Goal: Task Accomplishment & Management: Complete application form

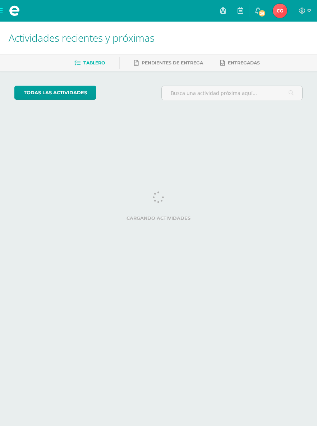
click at [261, 17] on link "26" at bounding box center [258, 11] width 17 height 22
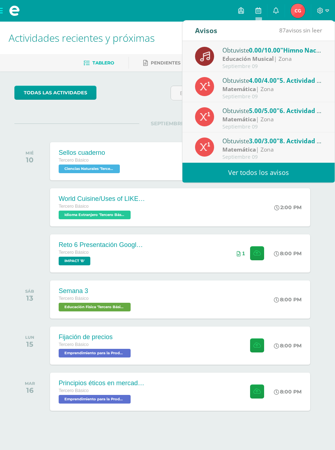
scroll to position [120, 0]
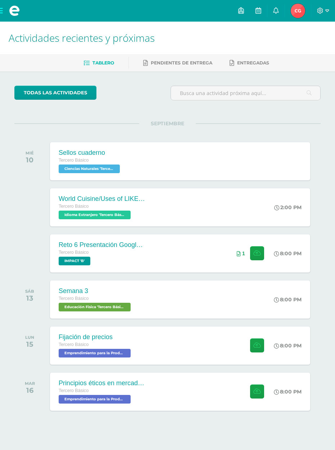
click at [96, 110] on div "todas las Actividades No tienes actividades Échale un vistazo a los demás perío…" at bounding box center [167, 263] width 335 height 385
click at [68, 219] on span "Idioma Extranjero 'Tercero Básico B'" at bounding box center [95, 214] width 72 height 9
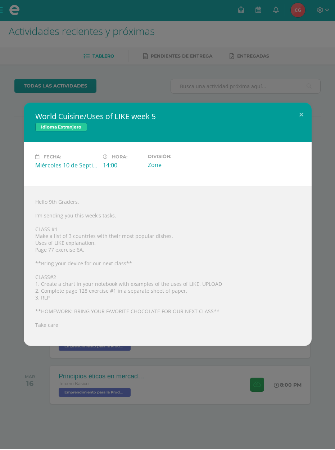
scroll to position [7, 0]
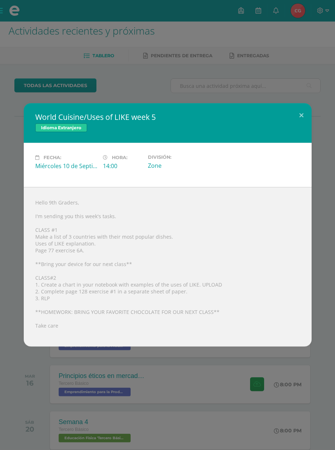
click at [299, 113] on button at bounding box center [301, 115] width 21 height 24
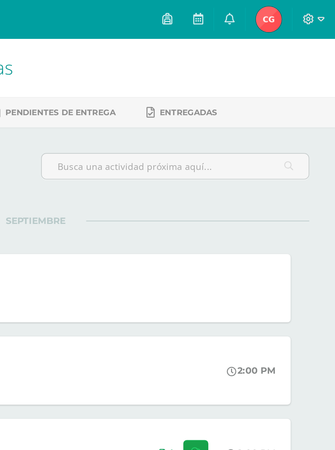
click at [164, 63] on ul "Tablero Pendientes de entrega Entregadas" at bounding box center [176, 63] width 335 height 12
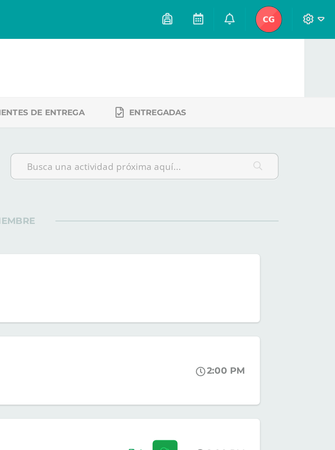
click at [165, 60] on ul "Tablero Pendientes de entrega Entregadas" at bounding box center [158, 63] width 335 height 12
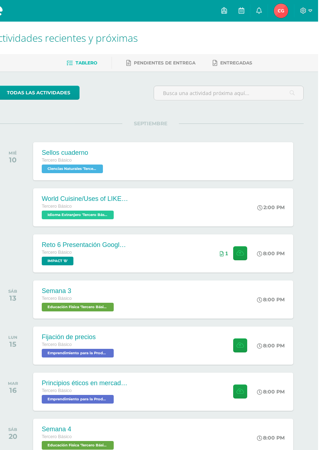
scroll to position [0, 17]
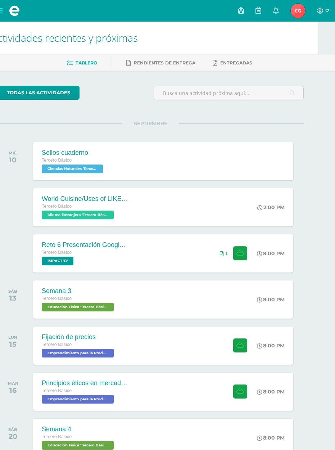
click at [62, 339] on div "Fijación de precios" at bounding box center [79, 337] width 74 height 8
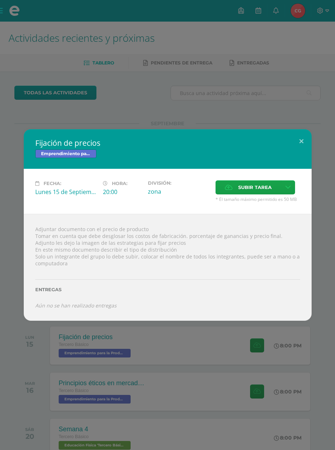
click at [38, 83] on div "Fijación de precios Emprendimiento para la Productividad Fecha: [DATE] Hora: 20…" at bounding box center [167, 225] width 335 height 450
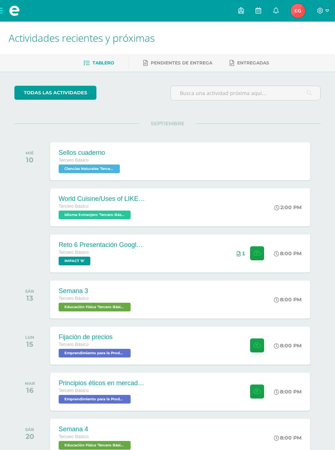
click at [65, 384] on div "Principios éticos en mercadotecnia y publicidad" at bounding box center [102, 383] width 86 height 8
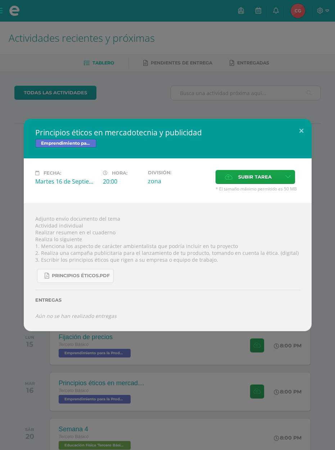
scroll to position [0, 0]
click at [7, 80] on div "Principios éticos en mercadotecnia y publicidad Emprendimiento para la Producti…" at bounding box center [167, 225] width 335 height 450
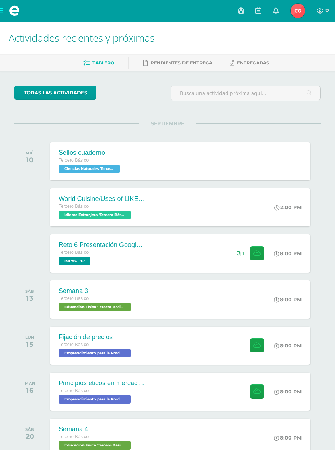
click at [76, 261] on span "IMPACT 'B'" at bounding box center [75, 260] width 32 height 9
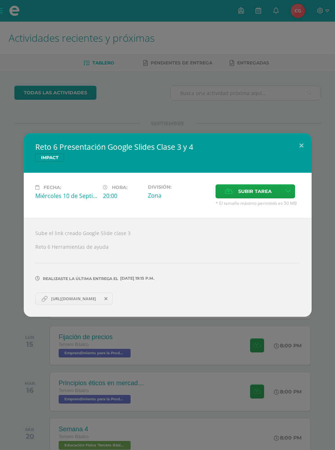
click at [9, 210] on div "Reto 6 Presentación Google Slides Clase 3 y 4 IMPACT Fecha: [DATE] Hora: 20:00 …" at bounding box center [167, 224] width 329 height 183
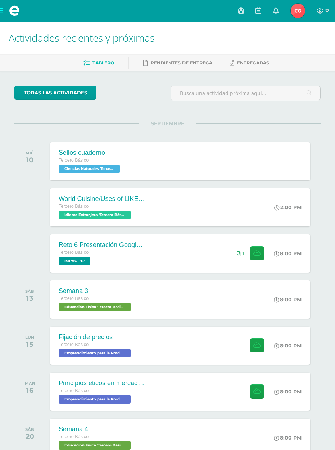
click at [3, 72] on div "todas las Actividades No tienes actividades Échale un vistazo a los demás perío…" at bounding box center [167, 391] width 335 height 640
click at [292, 110] on div "todas las Actividades No tienes actividades Échale un vistazo a los demás perío…" at bounding box center [167, 391] width 335 height 640
click at [161, 160] on div "Sellos cuaderno Tercero Básico Ciencias Naturales 'Tercero Básico B' Sellos cua…" at bounding box center [180, 161] width 260 height 38
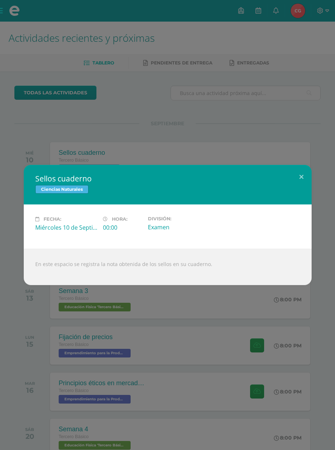
click at [258, 402] on div "Sellos cuaderno Ciencias Naturales Fecha: [DATE] Hora: 00:00 División:" at bounding box center [167, 225] width 335 height 450
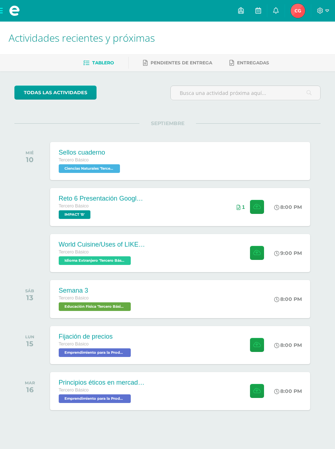
click at [144, 260] on div "Tercero Básico Idioma Extranjero 'Tercero Básico B'" at bounding box center [102, 257] width 86 height 17
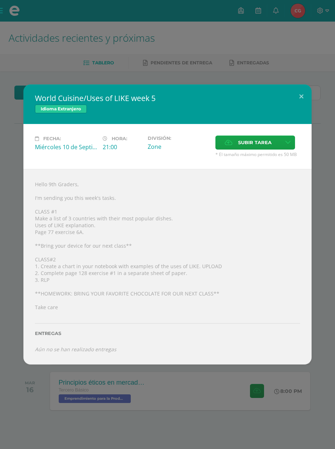
click at [234, 145] on label "Subir tarea" at bounding box center [247, 143] width 65 height 14
click at [0, 0] on input "Subir tarea" at bounding box center [0, 0] width 0 height 0
